Goal: Information Seeking & Learning: Learn about a topic

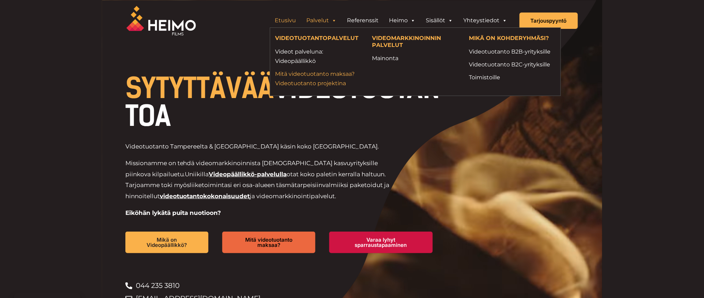
click at [302, 76] on link "Mitä videotuotanto maksaa? Videotuotanto projektina" at bounding box center [318, 78] width 86 height 19
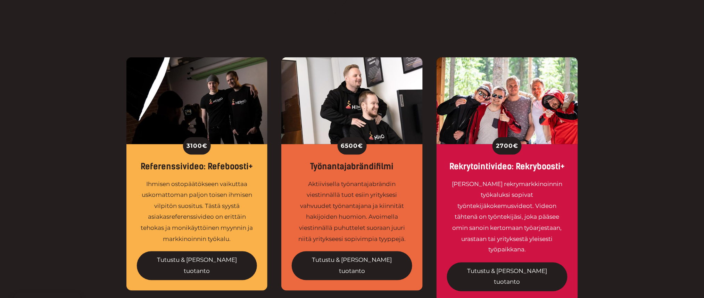
scroll to position [231, 0]
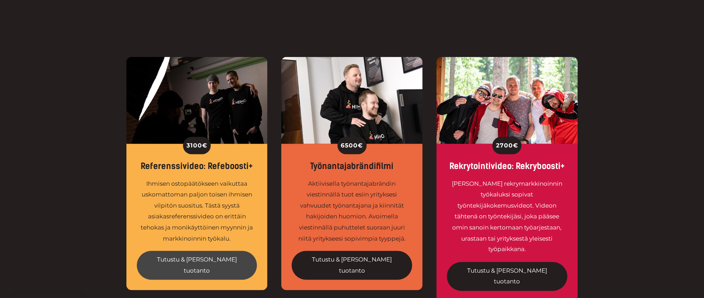
click at [204, 256] on link "Tutustu & tilaa tuotanto" at bounding box center [197, 265] width 120 height 29
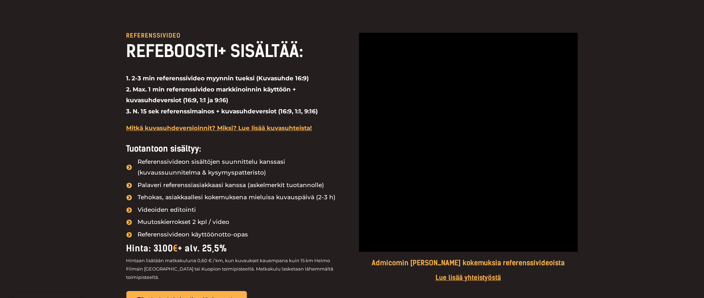
scroll to position [589, 0]
